Goal: Find specific page/section: Find specific page/section

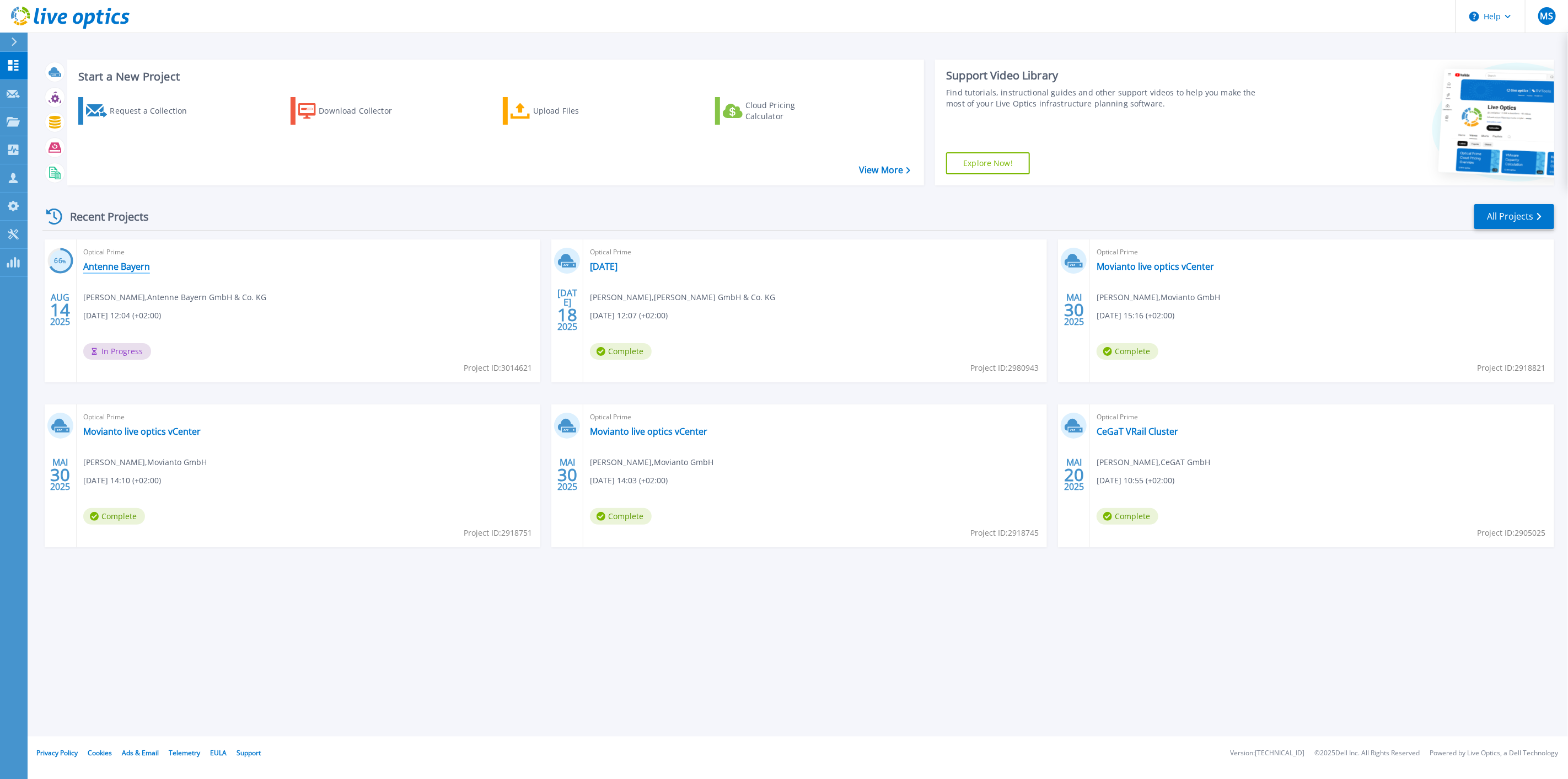
drag, startPoint x: 109, startPoint y: 267, endPoint x: 177, endPoint y: 273, distance: 68.3
click at [109, 267] on link "Antenne Bayern" at bounding box center [116, 266] width 66 height 11
